Goal: Task Accomplishment & Management: Use online tool/utility

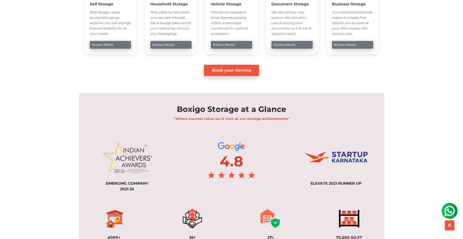
scroll to position [348, 0]
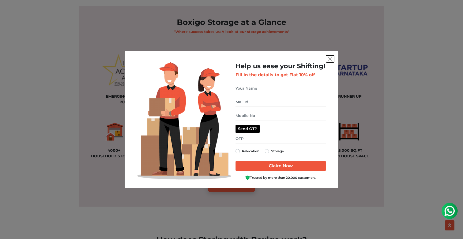
click at [329, 59] on img "get free quote dialog" at bounding box center [330, 59] width 5 height 5
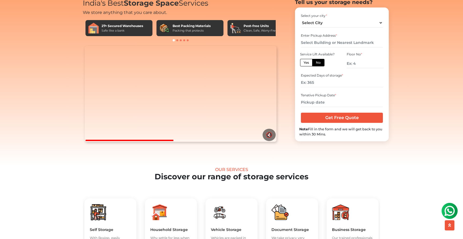
scroll to position [0, 0]
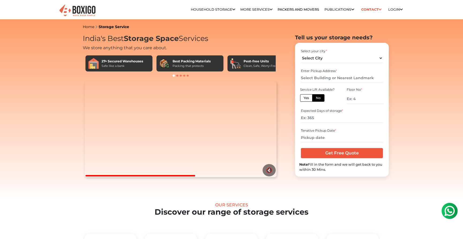
click at [84, 10] on img at bounding box center [78, 10] width 38 height 13
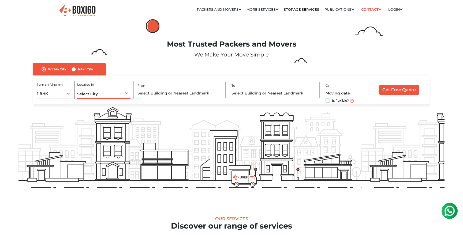
click at [101, 98] on div "Select City Select City [GEOGRAPHIC_DATA] [GEOGRAPHIC_DATA] [GEOGRAPHIC_DATA] […" at bounding box center [103, 93] width 53 height 11
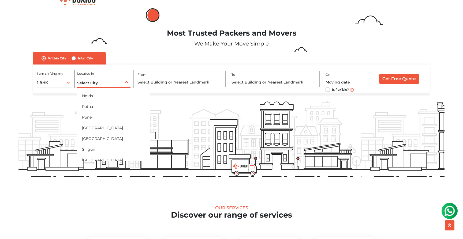
scroll to position [254, 0]
click at [59, 81] on div "1 BHK 1 BHK 2 BHK 3 BHK 3 + BHK FEW ITEMS" at bounding box center [54, 82] width 35 height 11
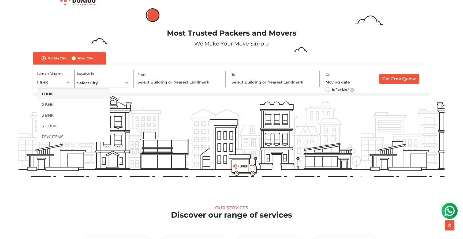
click at [169, 64] on div "Within City Inter City I am shifting my 1 BHK 2 BHK 3 BHK 3 + BHK FEW ITEMS 1 B…" at bounding box center [231, 73] width 397 height 42
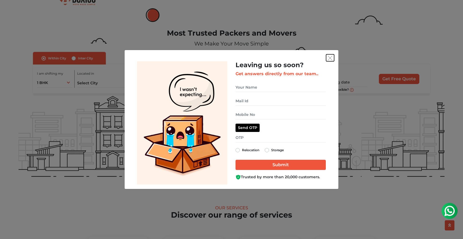
click at [329, 59] on img "get free quote dialog" at bounding box center [330, 58] width 5 height 5
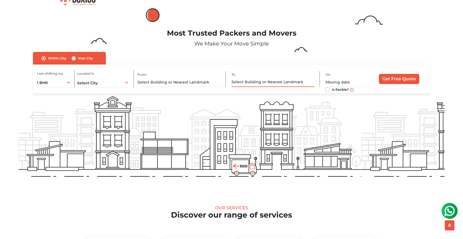
click at [268, 84] on input "text" at bounding box center [272, 82] width 83 height 9
click at [370, 19] on div "Most Trusted Packers and Movers We Make Your Move Simple" at bounding box center [231, 34] width 434 height 36
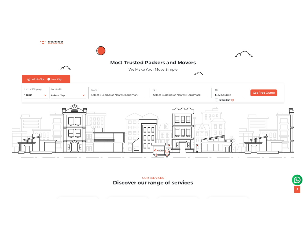
scroll to position [0, 0]
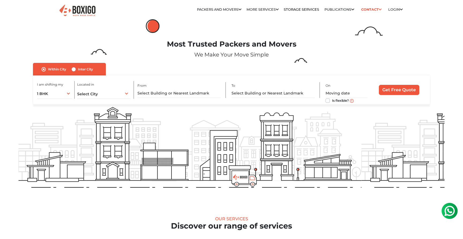
click at [432, 68] on form "no_url_set Within [GEOGRAPHIC_DATA] Inter City I am shifting my 1 BHK 2 BHK 3 B…" at bounding box center [231, 84] width 426 height 42
